Goal: Complete application form

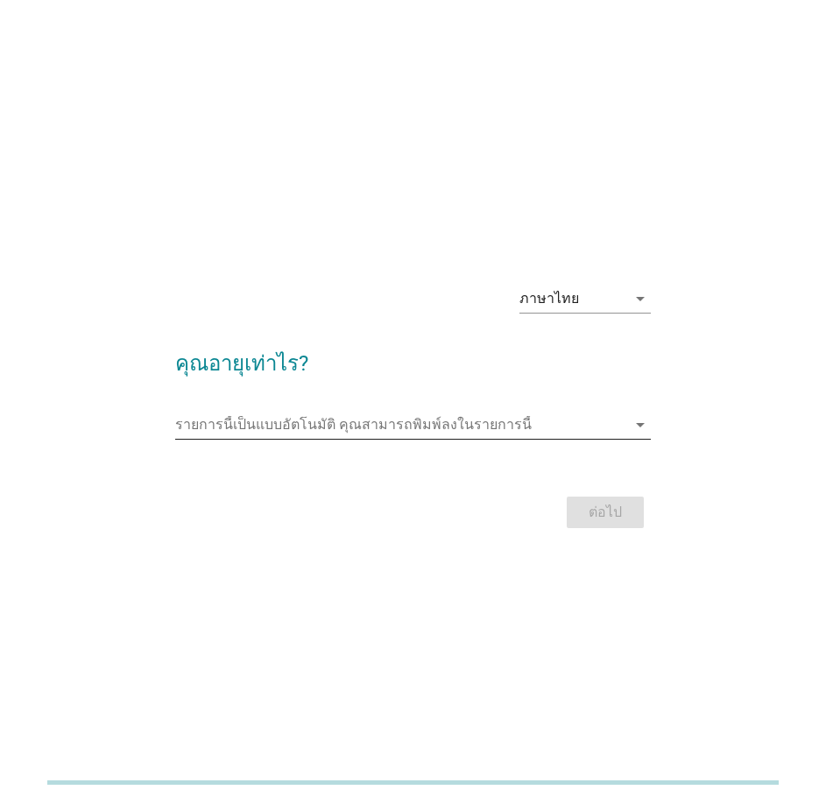
click at [460, 429] on input "รายการนี้เป็นแบบอัตโนมัติ คุณสามารถพิมพ์ลงในรายการนี้" at bounding box center [400, 425] width 451 height 28
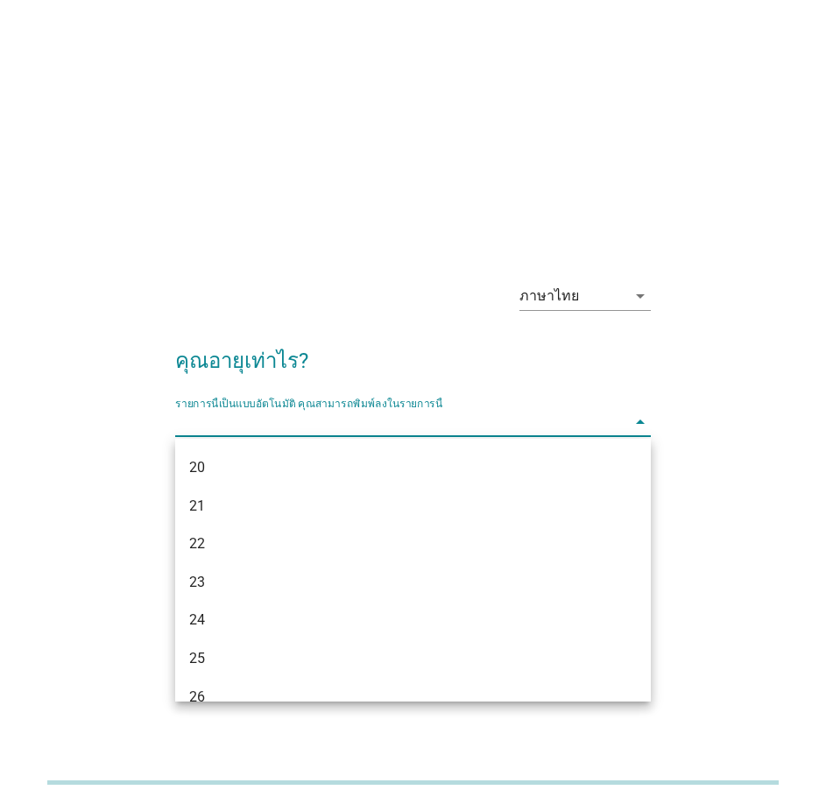
scroll to position [175, 0]
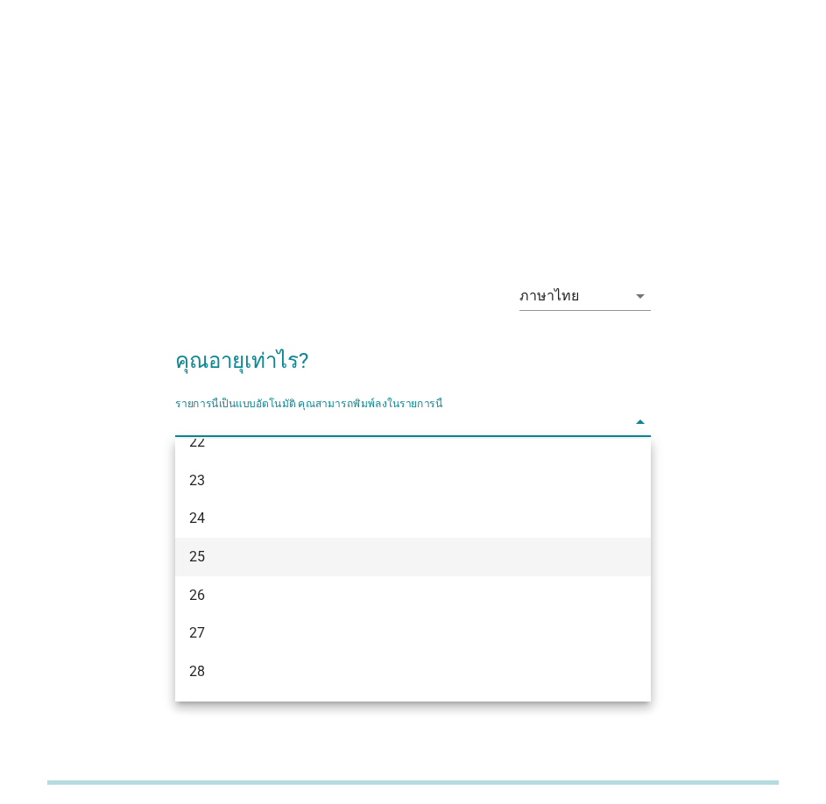
click at [207, 549] on div "25" at bounding box center [394, 557] width 410 height 21
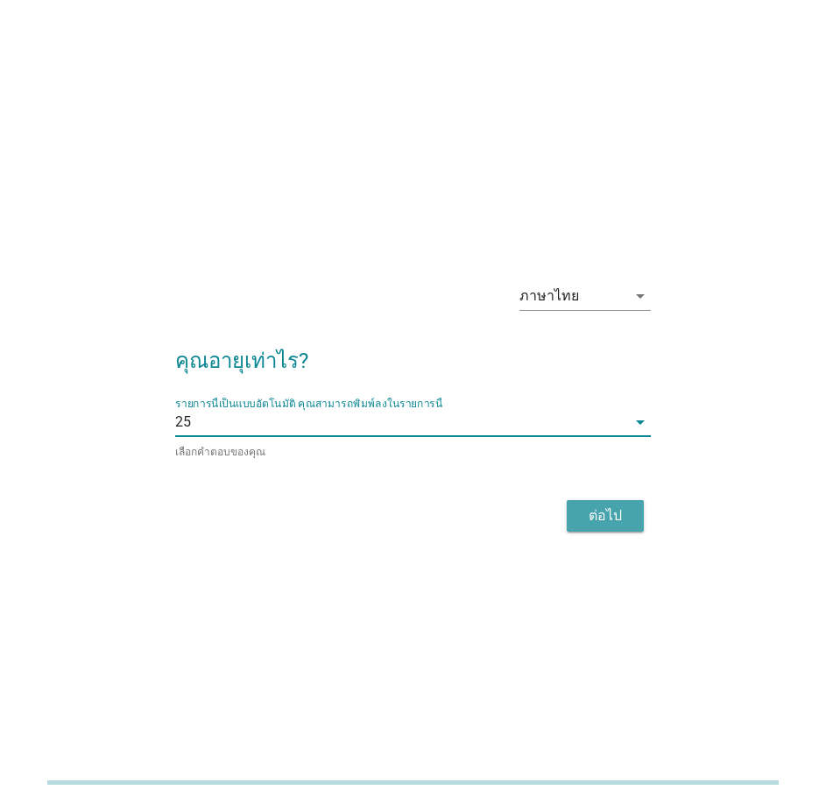
click at [585, 519] on div "ต่อไป" at bounding box center [605, 516] width 49 height 21
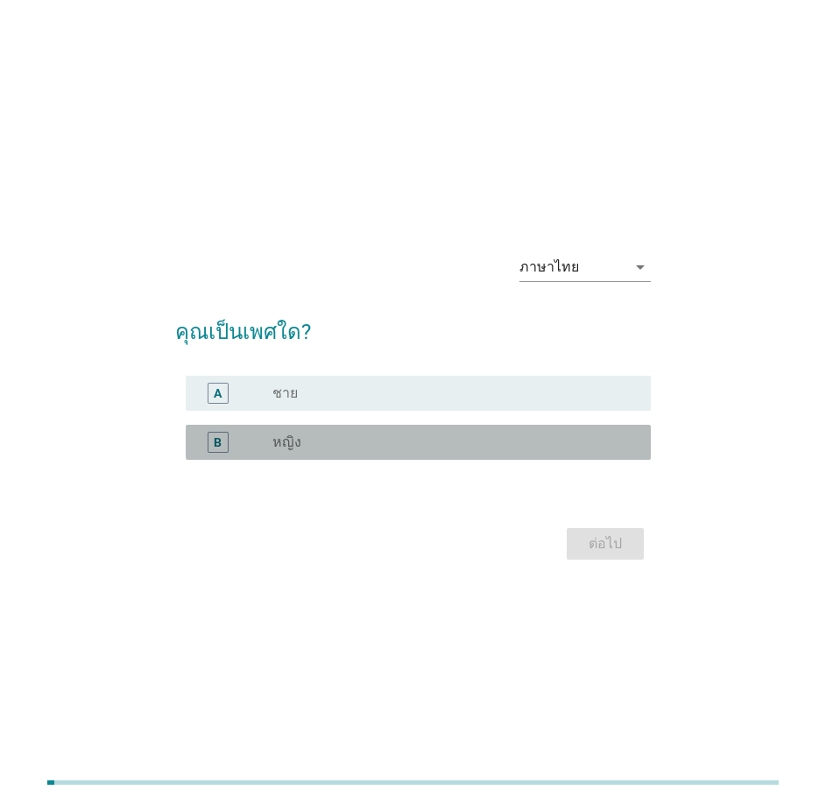
click at [395, 442] on div "radio_button_unchecked หญิง" at bounding box center [448, 443] width 351 height 18
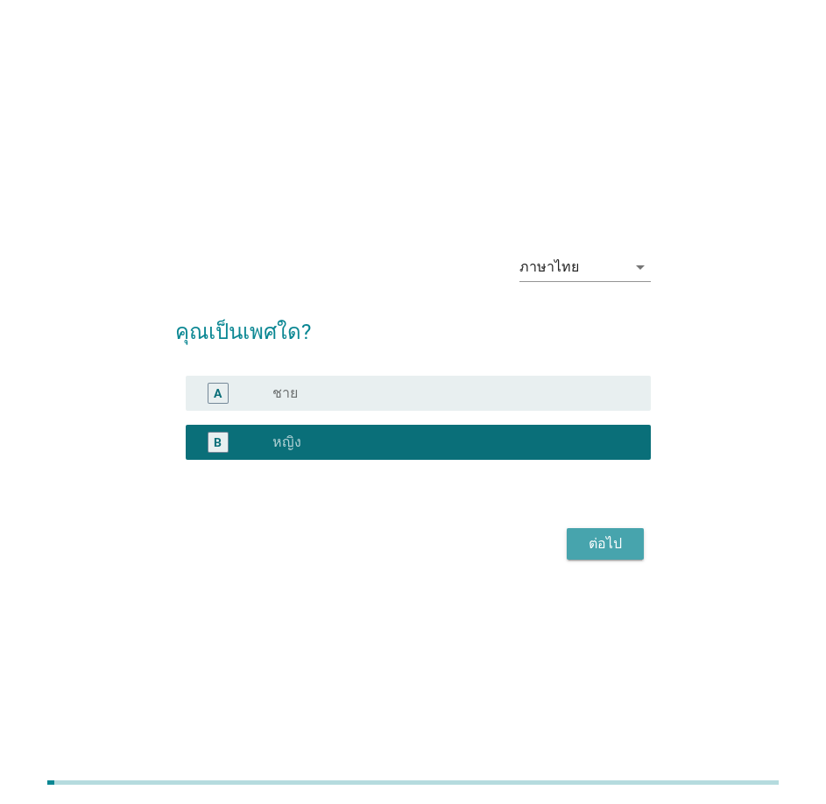
click at [622, 538] on div "ต่อไป" at bounding box center [605, 544] width 49 height 21
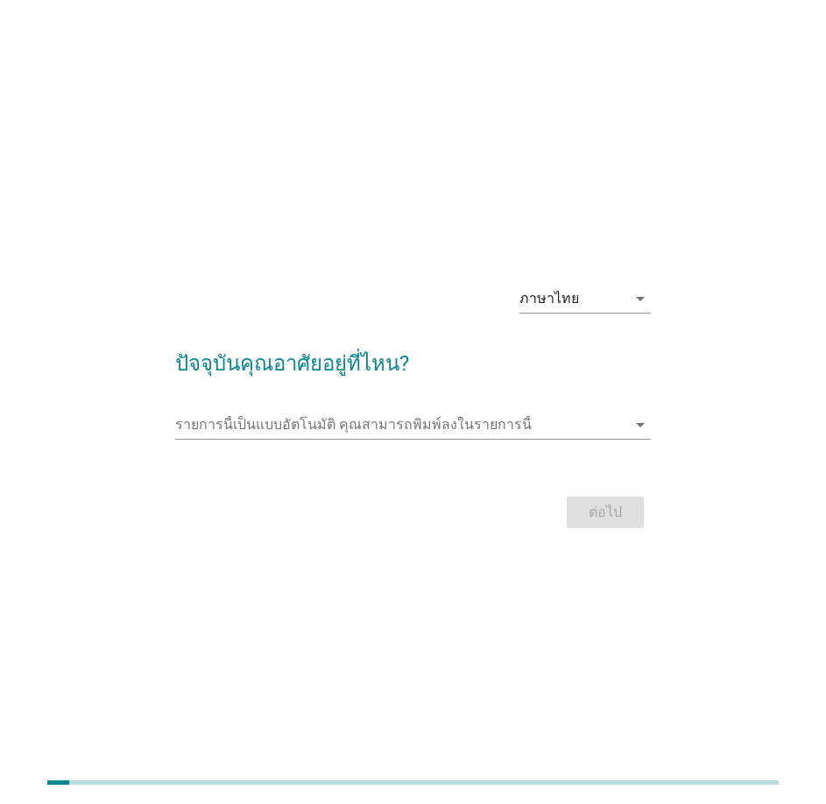
click at [611, 223] on div "ภาษาไทย arrow_drop_down ปัจจุบันคุณอาศัยอยู่ที่ไหน? รายการนี้เป็นแบบอัตโนมัติ […" at bounding box center [413, 402] width 826 height 804
click at [337, 430] on input "รายการนี้เป็นแบบอัตโนมัติ คุณสามารถพิมพ์ลงในรายการนี้" at bounding box center [400, 425] width 451 height 28
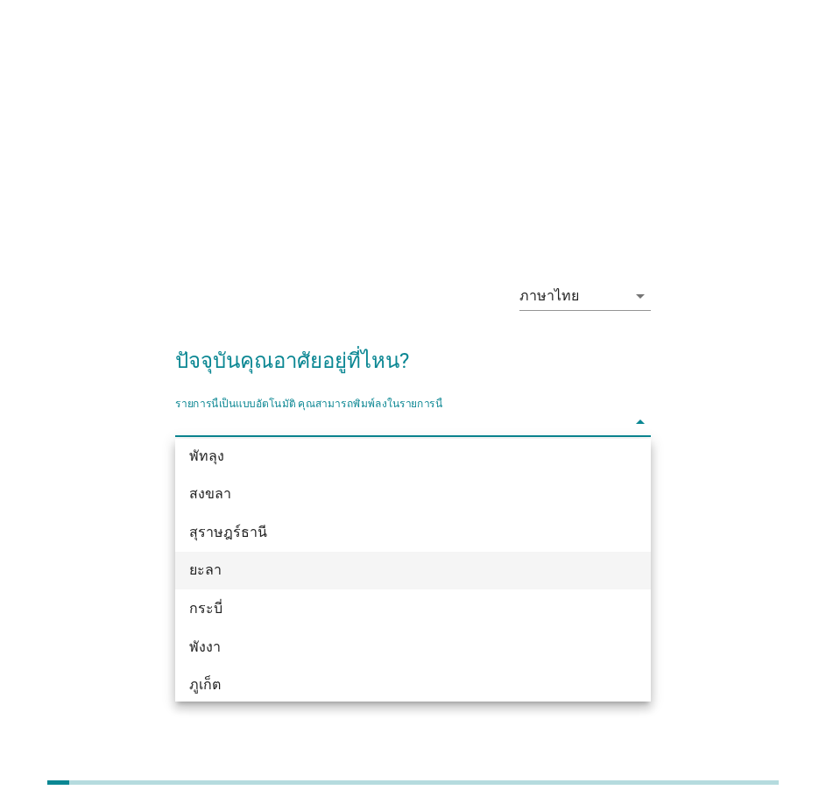
scroll to position [2569, 0]
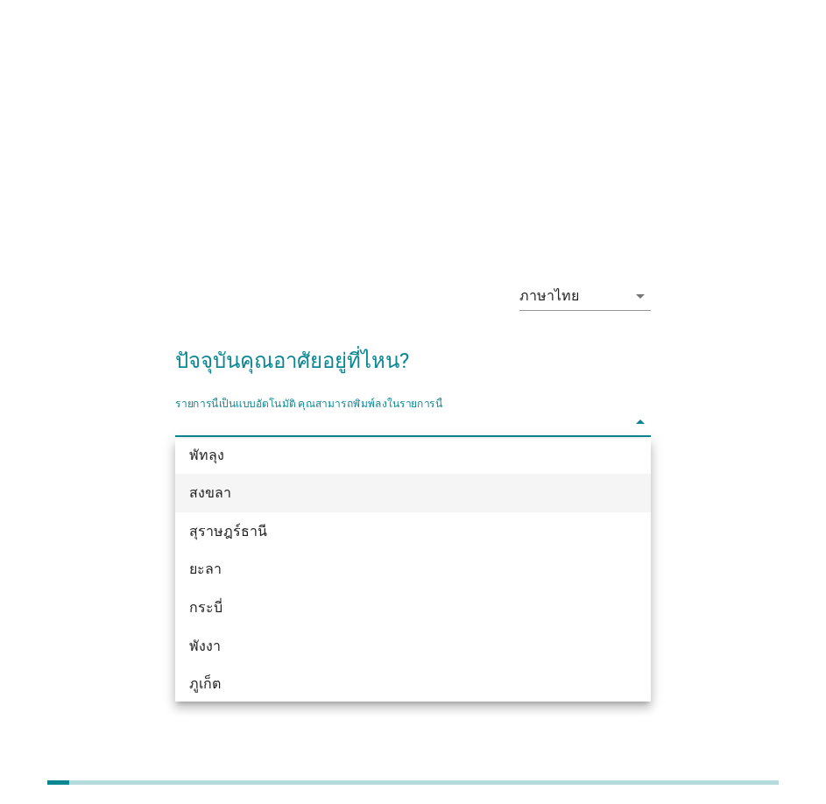
click at [220, 499] on div "สงขลา" at bounding box center [394, 493] width 410 height 21
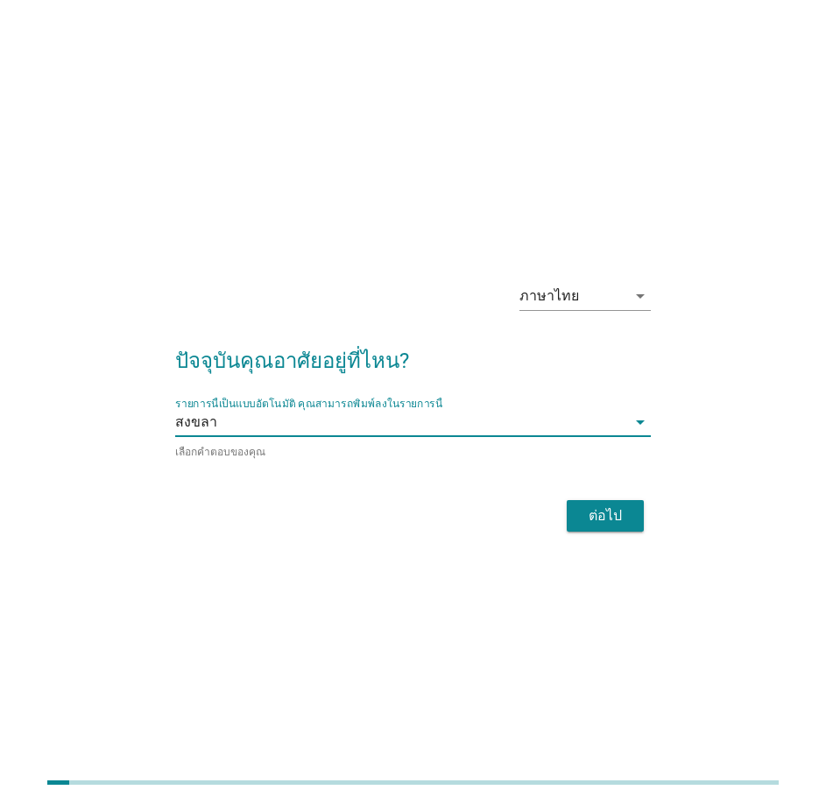
click at [603, 518] on div "ต่อไป" at bounding box center [605, 516] width 49 height 21
